Goal: Task Accomplishment & Management: Use online tool/utility

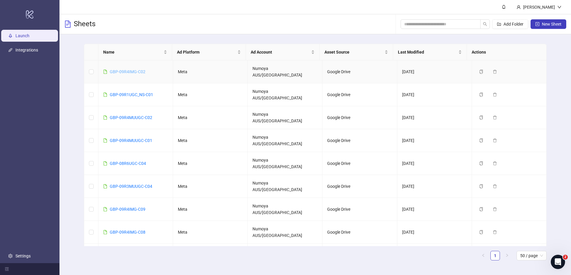
click at [137, 69] on link "GBP-09R4IMG-C02" at bounding box center [128, 71] width 36 height 5
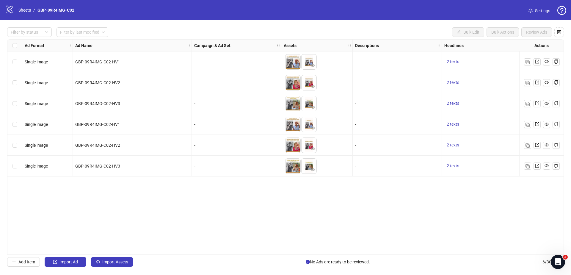
drag, startPoint x: 349, startPoint y: 217, endPoint x: 349, endPoint y: 212, distance: 4.8
click at [349, 216] on div "Ad Format Ad Name Campaign & Ad Set Assets Descriptions Headlines Primary Texts…" at bounding box center [285, 146] width 557 height 215
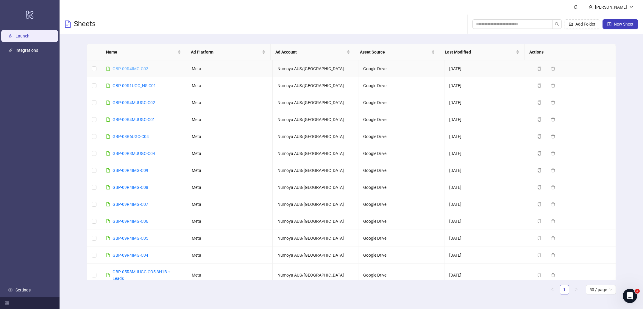
click at [133, 68] on link "GBP-09R4IMG-C02" at bounding box center [131, 68] width 36 height 5
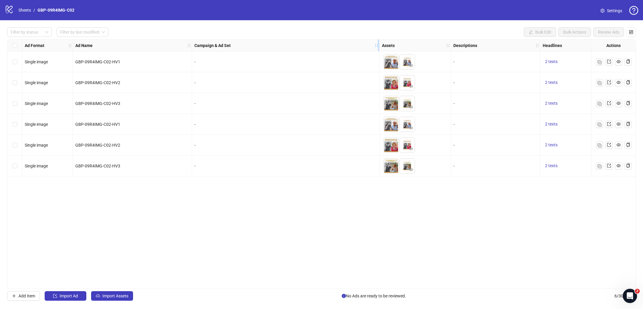
drag, startPoint x: 279, startPoint y: 42, endPoint x: 379, endPoint y: 46, distance: 99.5
click at [379, 46] on div "Resize Campaign & Ad Set column" at bounding box center [378, 46] width 1 height 12
click at [260, 50] on div "Campaign & Ad Set" at bounding box center [286, 46] width 189 height 12
click at [240, 60] on div "-" at bounding box center [286, 62] width 184 height 7
click at [11, 46] on div "Select all rows" at bounding box center [14, 46] width 15 height 12
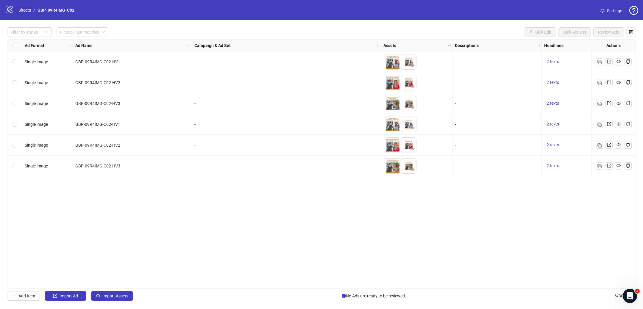
click at [20, 7] on link "Sheets" at bounding box center [24, 10] width 15 height 7
